Goal: Task Accomplishment & Management: Manage account settings

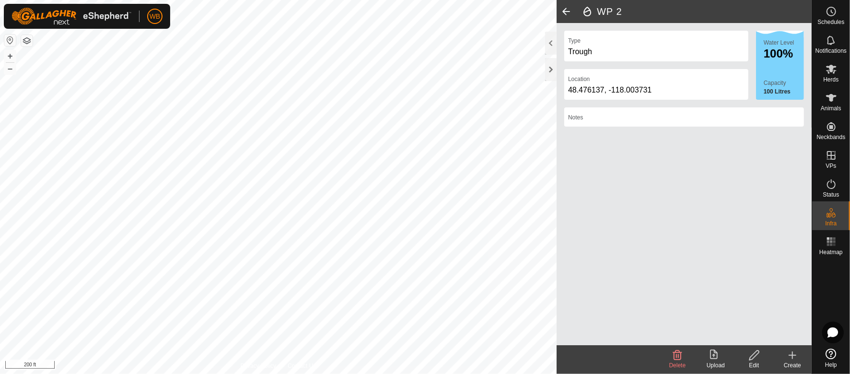
click at [564, 11] on span at bounding box center [565, 11] width 19 height 23
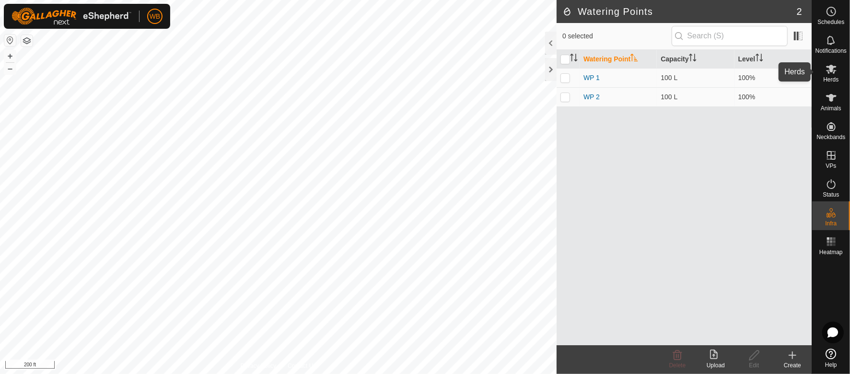
click at [830, 74] on icon at bounding box center [830, 68] width 11 height 11
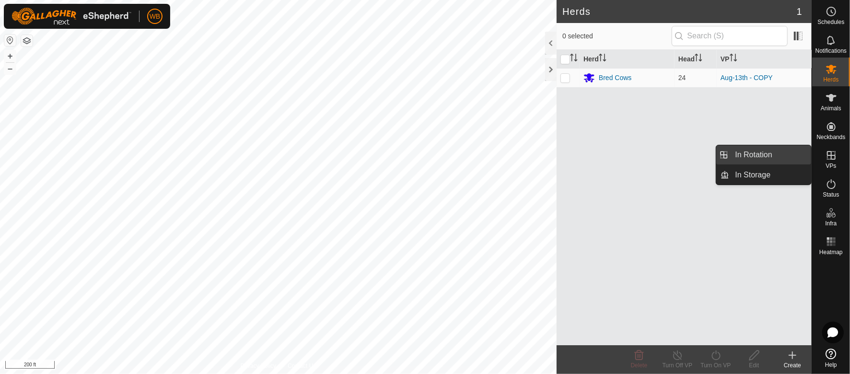
click at [792, 149] on link "In Rotation" at bounding box center [770, 154] width 82 height 19
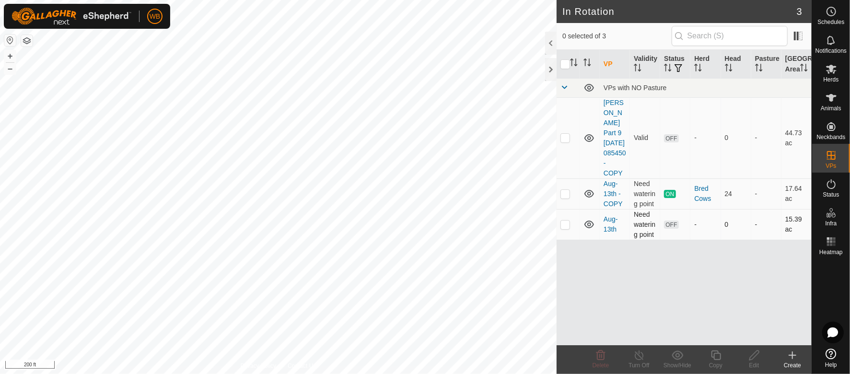
click at [563, 220] on p-checkbox at bounding box center [565, 224] width 10 height 8
checkbox input "true"
click at [566, 138] on p-checkbox at bounding box center [565, 138] width 10 height 8
click at [675, 361] on div "Show/Hide" at bounding box center [677, 365] width 38 height 9
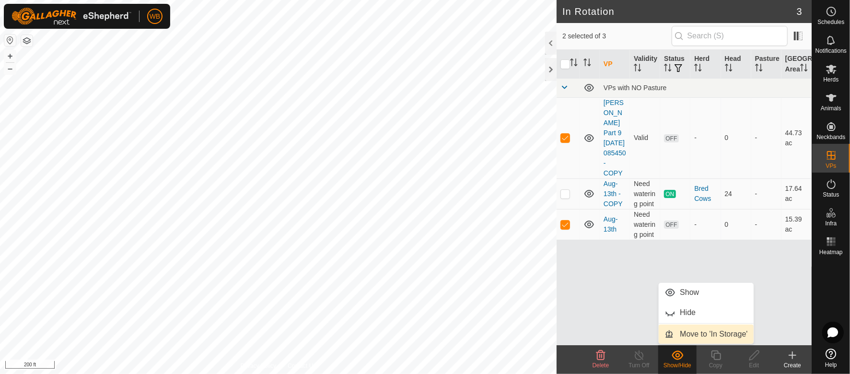
click at [694, 332] on link "Move to 'In Storage'" at bounding box center [705, 333] width 95 height 19
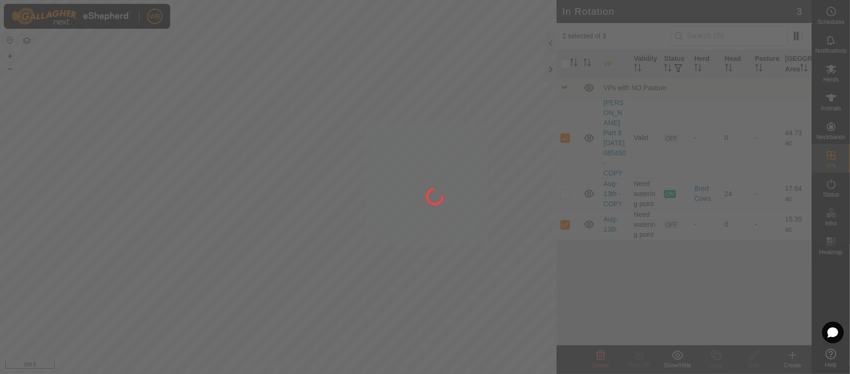
checkbox input "false"
